Goal: Transaction & Acquisition: Purchase product/service

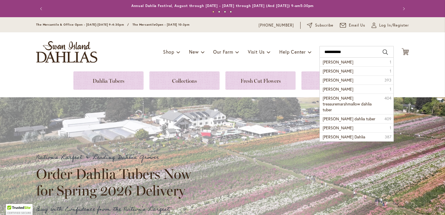
type input "**********"
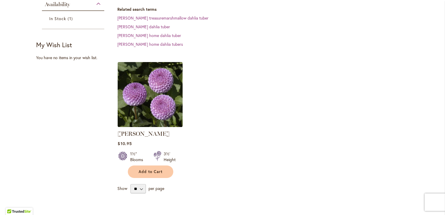
scroll to position [161, 0]
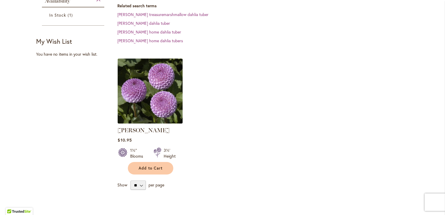
click at [138, 97] on img at bounding box center [150, 91] width 68 height 68
